Goal: Check status: Check status

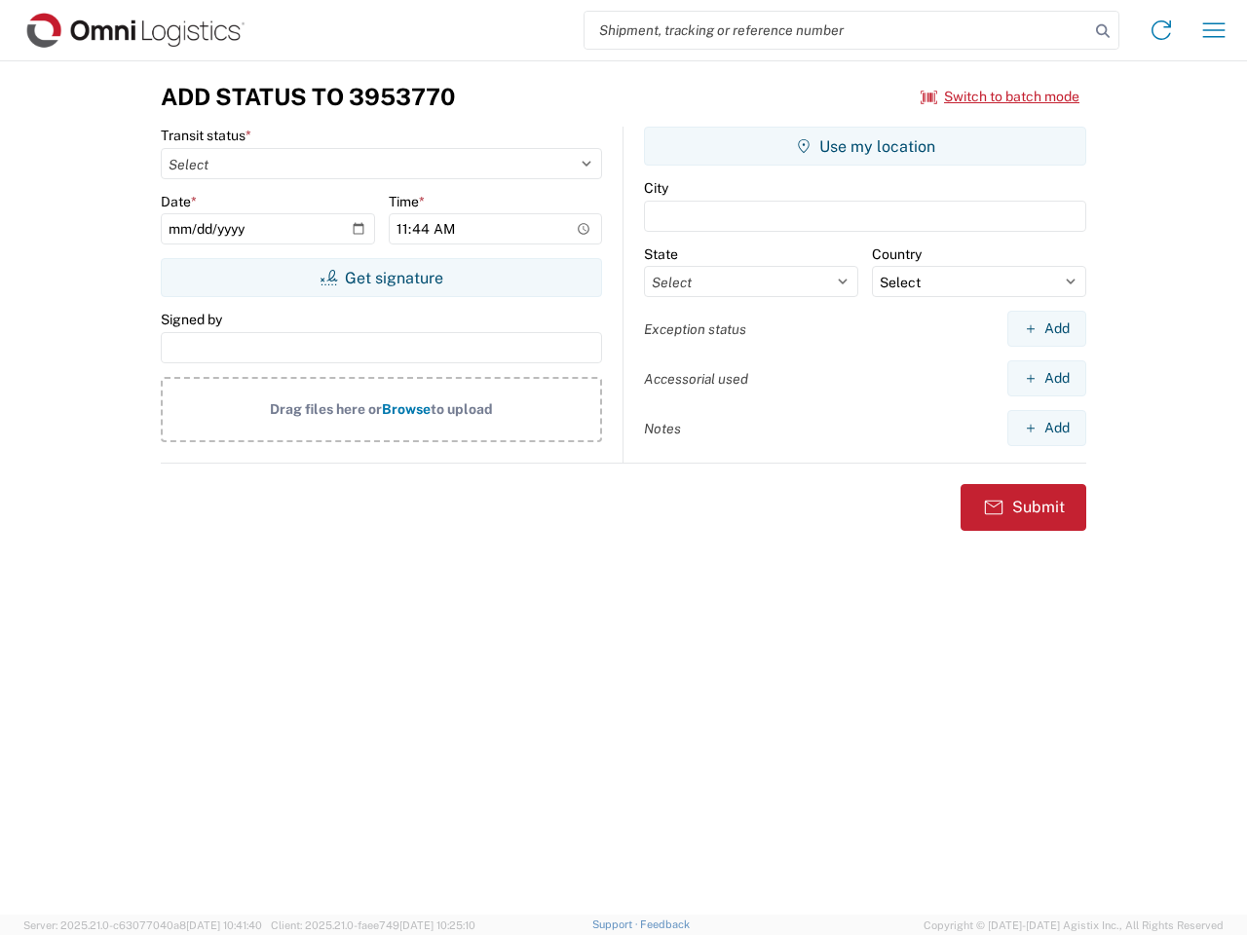
click at [837, 30] on input "search" at bounding box center [837, 30] width 505 height 37
click at [1103, 31] on icon at bounding box center [1102, 31] width 27 height 27
click at [1161, 30] on icon at bounding box center [1161, 30] width 31 height 31
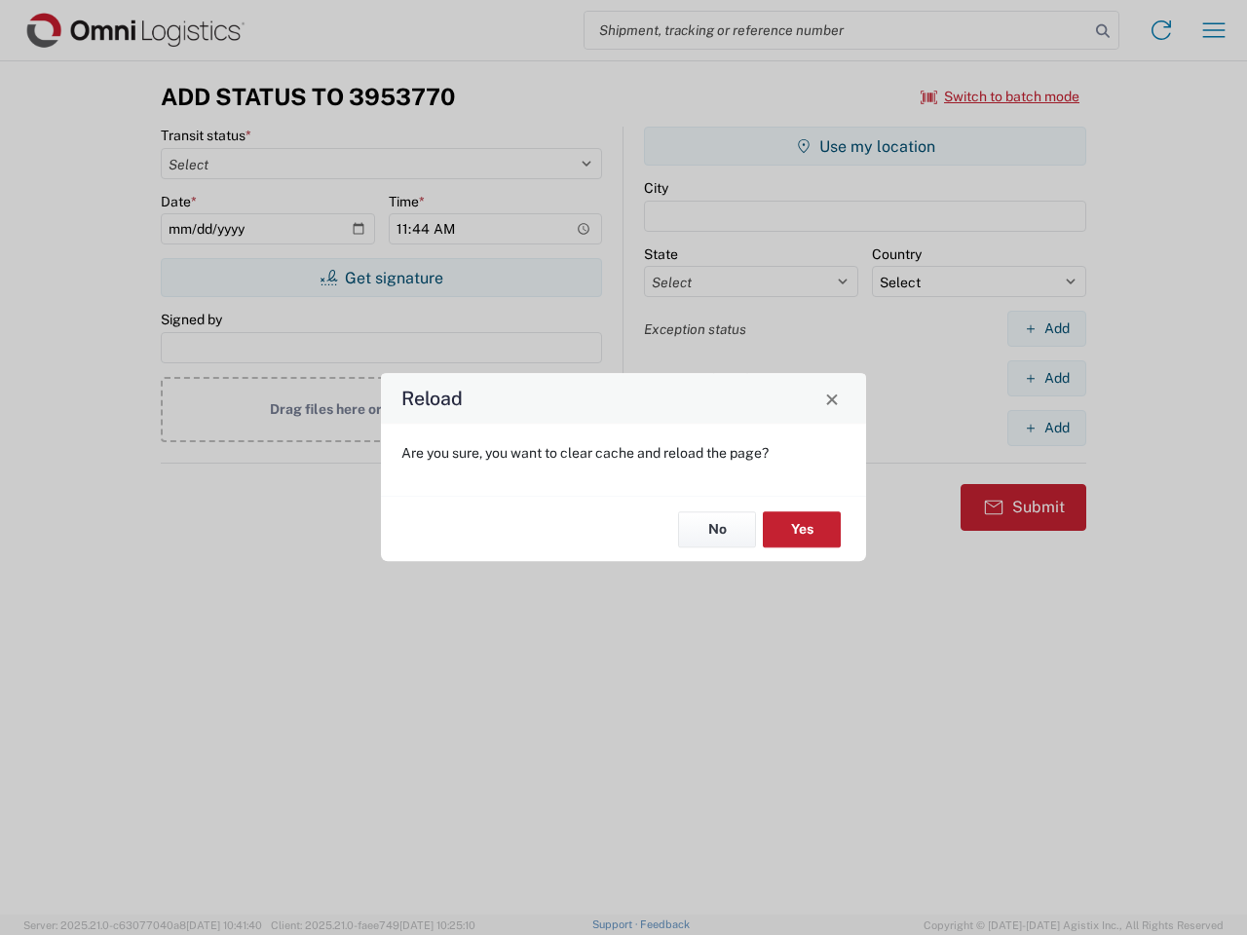
click at [1001, 96] on div "Reload Are you sure, you want to clear cache and reload the page? No Yes" at bounding box center [623, 467] width 1247 height 935
click at [381, 278] on div "Reload Are you sure, you want to clear cache and reload the page? No Yes" at bounding box center [623, 467] width 1247 height 935
click at [865, 146] on div "Reload Are you sure, you want to clear cache and reload the page? No Yes" at bounding box center [623, 467] width 1247 height 935
click at [1046, 328] on div "Reload Are you sure, you want to clear cache and reload the page? No Yes" at bounding box center [623, 467] width 1247 height 935
click at [1046, 378] on div "Reload Are you sure, you want to clear cache and reload the page? No Yes" at bounding box center [623, 467] width 1247 height 935
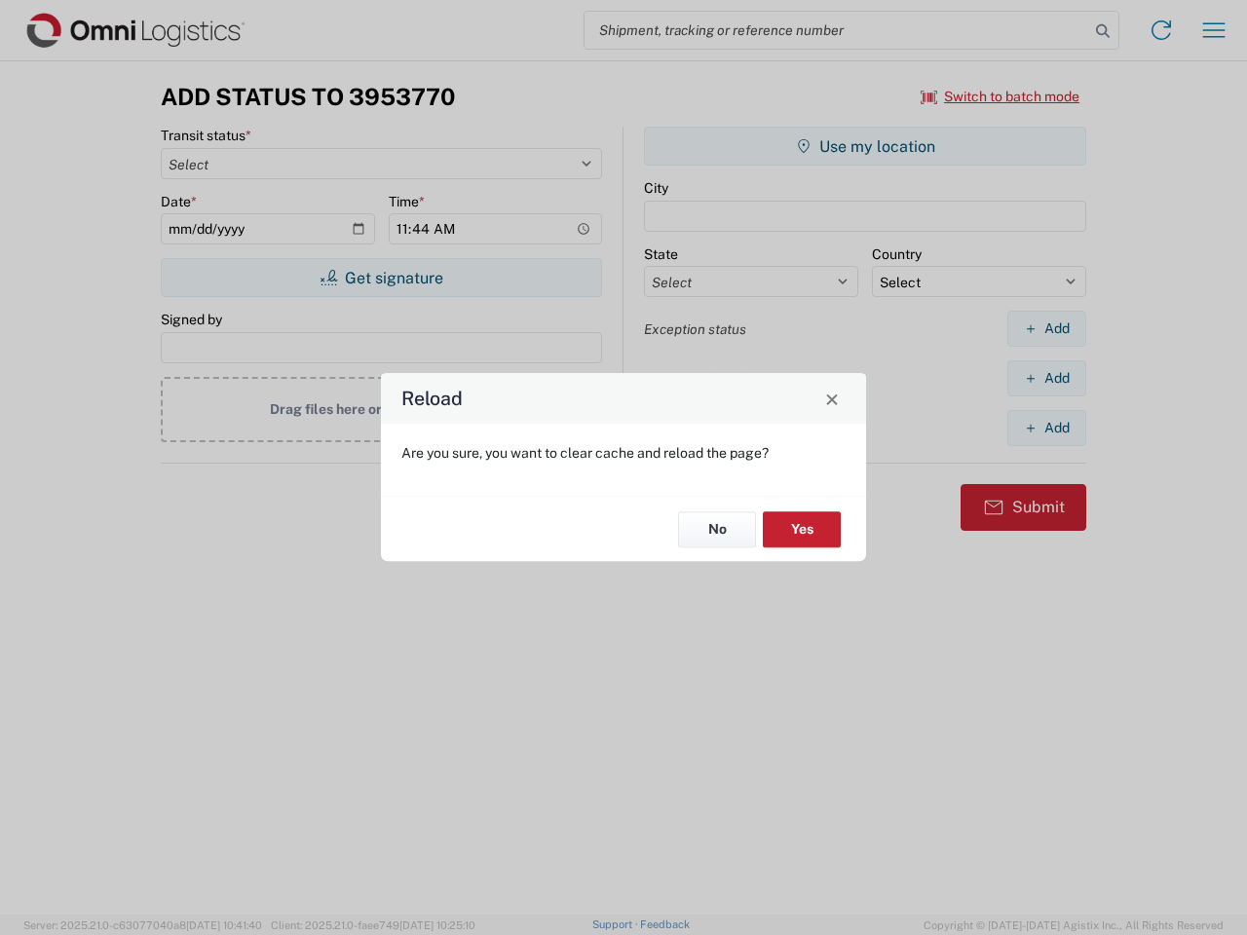
click at [1046, 428] on div "Reload Are you sure, you want to clear cache and reload the page? No Yes" at bounding box center [623, 467] width 1247 height 935
